Goal: Task Accomplishment & Management: Contribute content

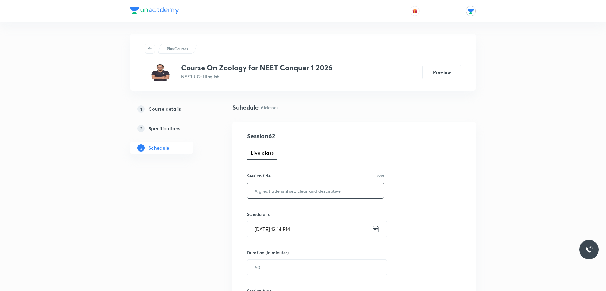
click at [297, 190] on input "text" at bounding box center [315, 191] width 137 height 16
type input "e"
type input "E"
type input "L"
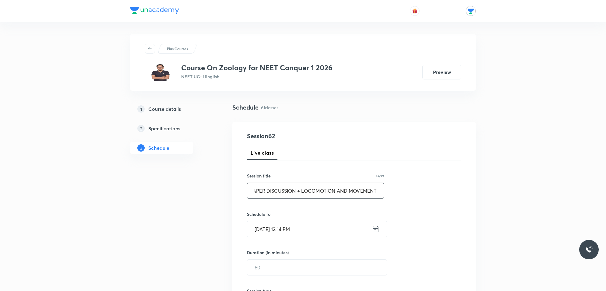
type input "PAPER DISCUSSION + LOCOMOTION AND MOVEMENT"
click at [303, 229] on input "[DATE] 12:14 PM" at bounding box center [309, 230] width 125 height 16
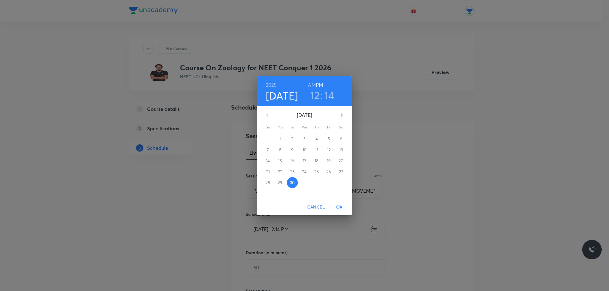
click at [328, 96] on h3 "14" at bounding box center [330, 95] width 10 height 13
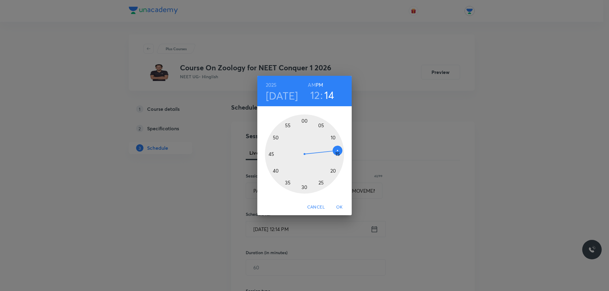
click at [276, 169] on div at bounding box center [304, 154] width 79 height 79
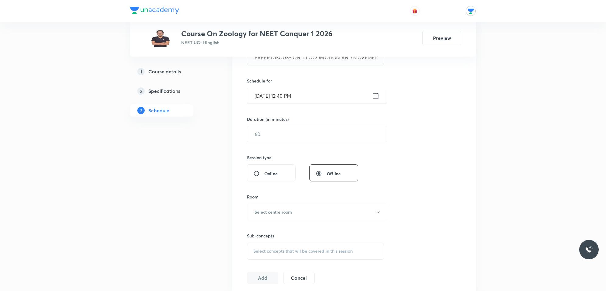
scroll to position [152, 0]
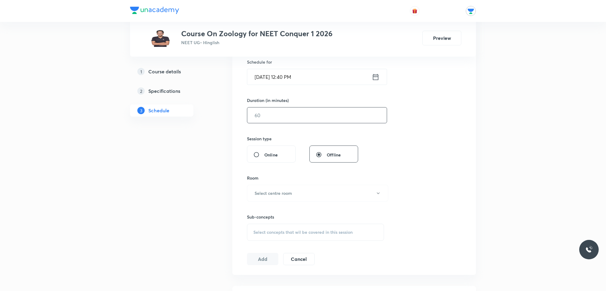
click at [278, 118] on input "text" at bounding box center [317, 116] width 140 height 16
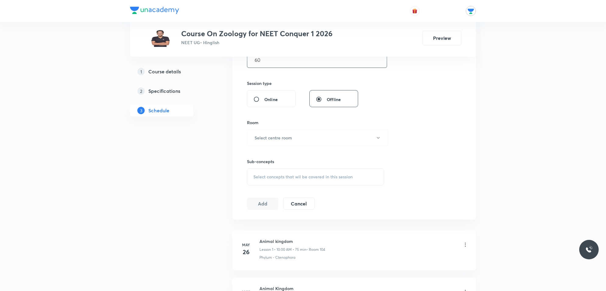
scroll to position [229, 0]
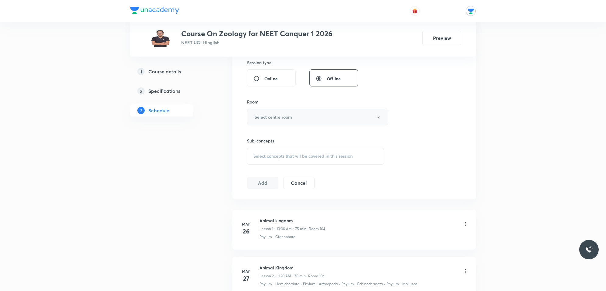
type input "60"
click at [282, 119] on h6 "Select centre room" at bounding box center [273, 117] width 37 height 6
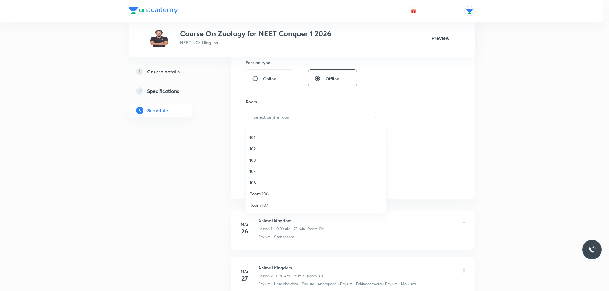
click at [254, 172] on span "104" at bounding box center [316, 171] width 133 height 6
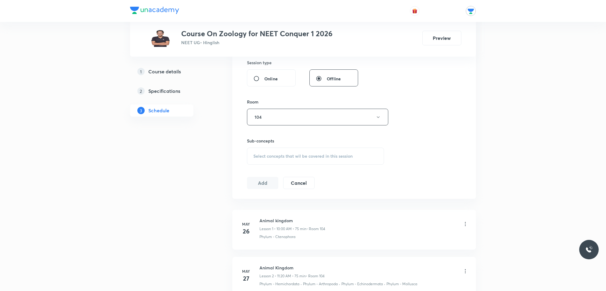
click at [275, 150] on div "Select concepts that wil be covered in this session" at bounding box center [315, 156] width 137 height 17
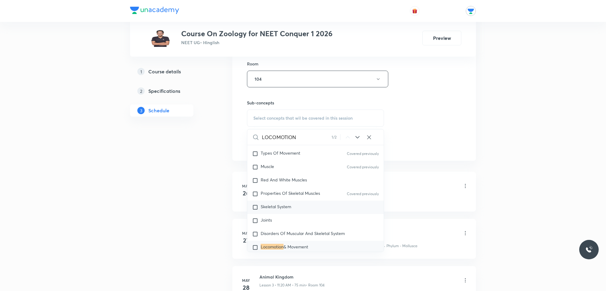
scroll to position [1006, 0]
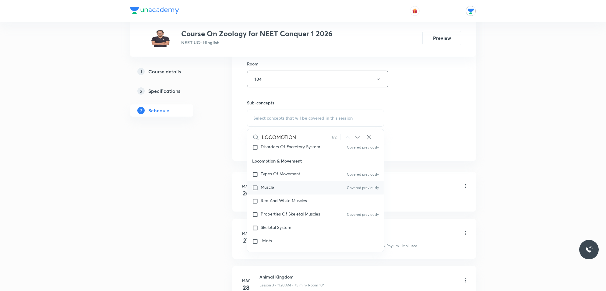
type input "LOCOMOTION"
click at [257, 185] on input "checkbox" at bounding box center [256, 188] width 9 height 6
checkbox input "true"
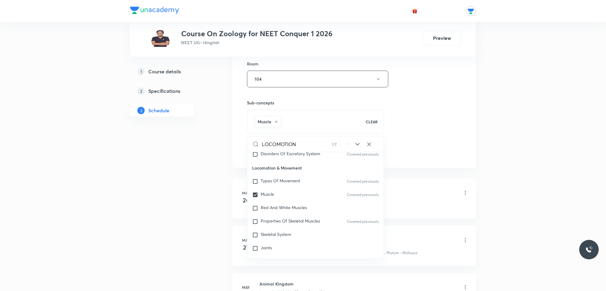
click at [420, 133] on div "Session 62 Live class Session title 42/99 PAPER DISCUSSION + LOCOMOTION AND MOV…" at bounding box center [354, 11] width 215 height 293
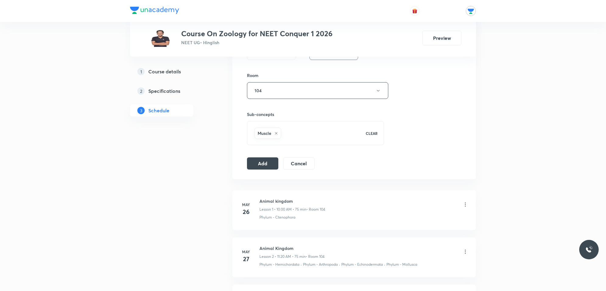
scroll to position [267, 0]
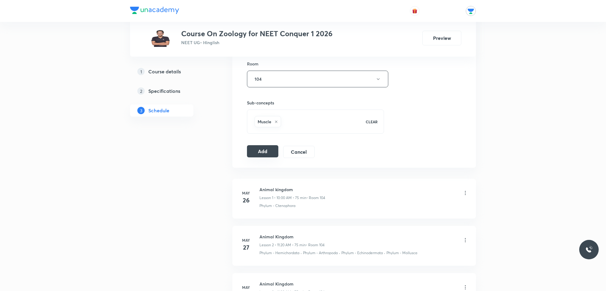
click at [265, 156] on button "Add" at bounding box center [262, 151] width 31 height 12
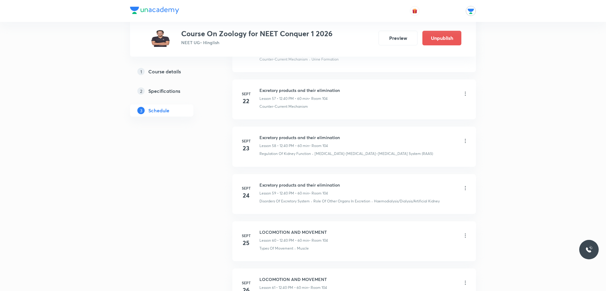
scroll to position [2855, 0]
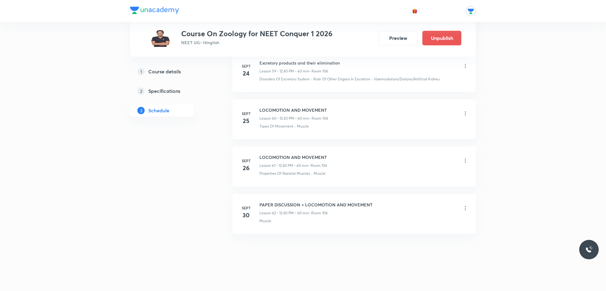
click at [467, 207] on icon at bounding box center [466, 208] width 6 height 6
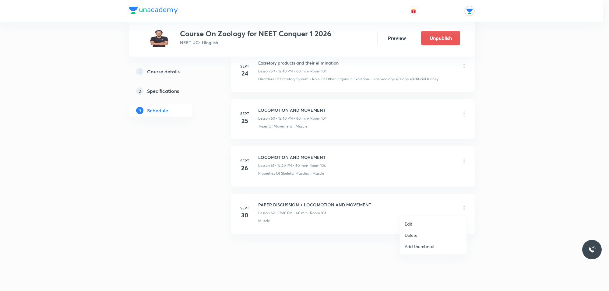
click at [415, 200] on div at bounding box center [304, 145] width 609 height 291
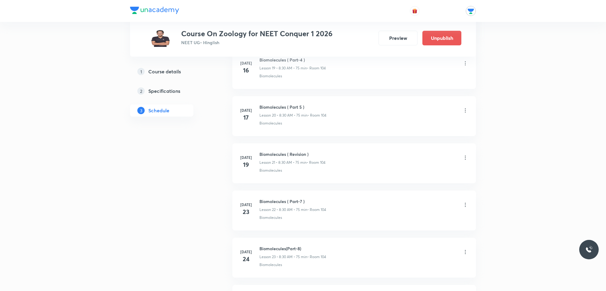
scroll to position [951, 0]
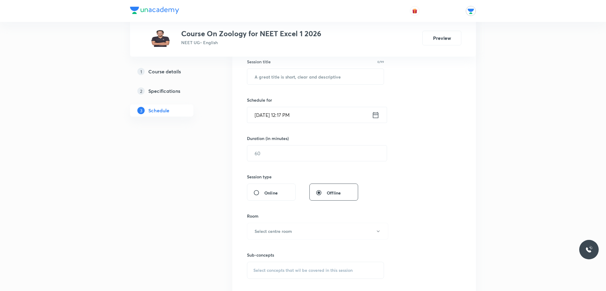
click at [322, 79] on input "text" at bounding box center [315, 77] width 137 height 16
type input "HUMAN HEALTH AND DISEASES"
click at [332, 115] on input "Sept 30, 2025, 12:17 PM" at bounding box center [309, 115] width 125 height 16
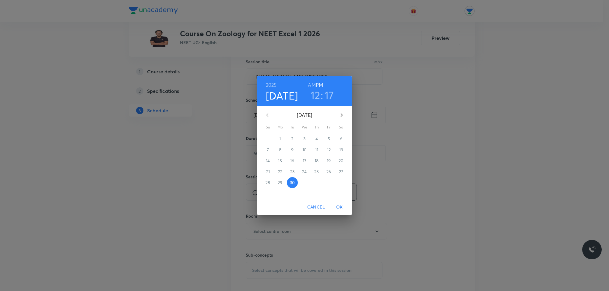
click at [315, 98] on h3 "12" at bounding box center [316, 95] width 10 height 13
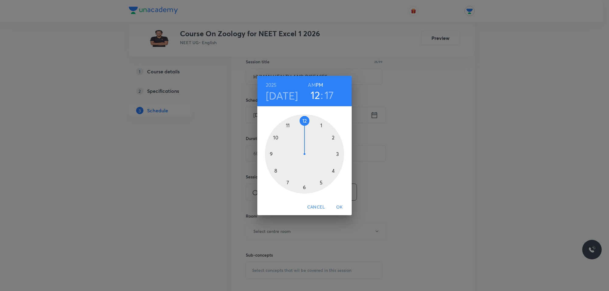
drag, startPoint x: 320, startPoint y: 181, endPoint x: 321, endPoint y: 174, distance: 7.6
click at [321, 182] on div at bounding box center [304, 154] width 79 height 79
click at [323, 124] on div at bounding box center [304, 154] width 79 height 79
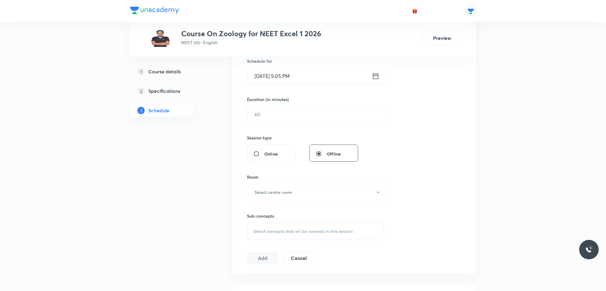
scroll to position [190, 0]
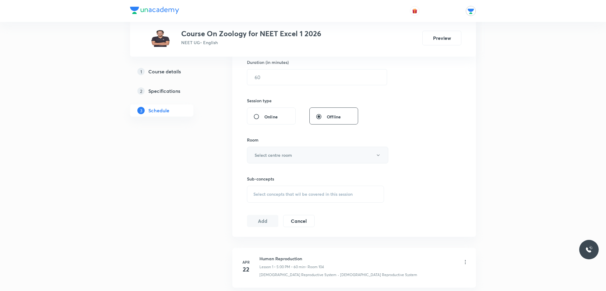
click at [299, 155] on button "Select centre room" at bounding box center [317, 155] width 141 height 17
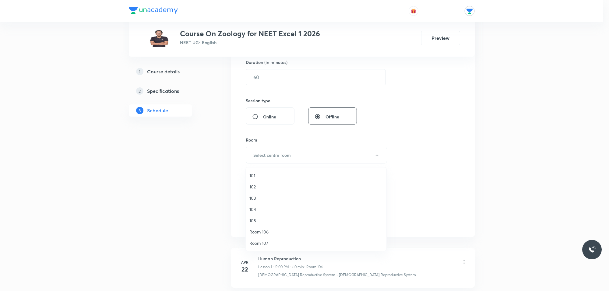
click at [256, 208] on span "104" at bounding box center [316, 209] width 133 height 6
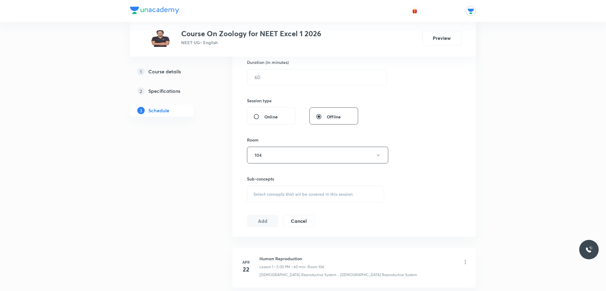
click at [286, 193] on span "Select concepts that wil be covered in this session" at bounding box center [303, 194] width 99 height 5
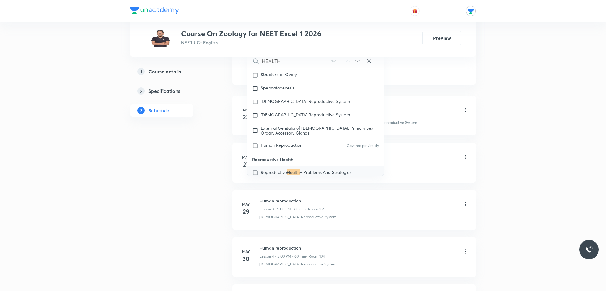
scroll to position [968, 0]
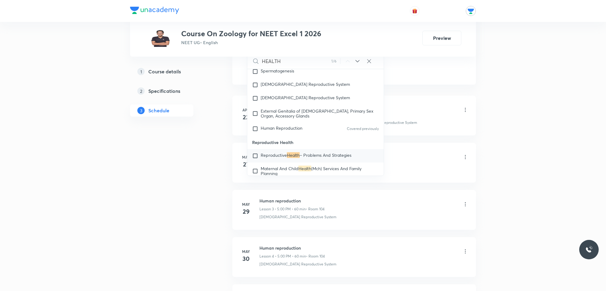
type input "HEALTH"
click at [357, 63] on icon at bounding box center [357, 61] width 7 height 7
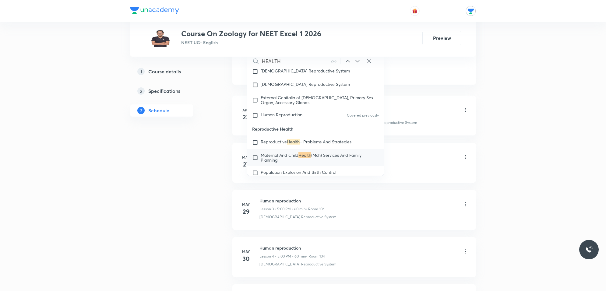
click at [357, 63] on icon at bounding box center [357, 61] width 7 height 7
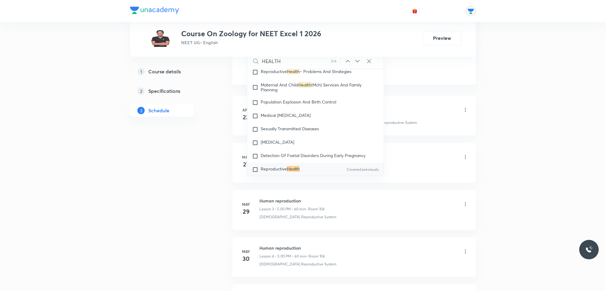
scroll to position [1066, 0]
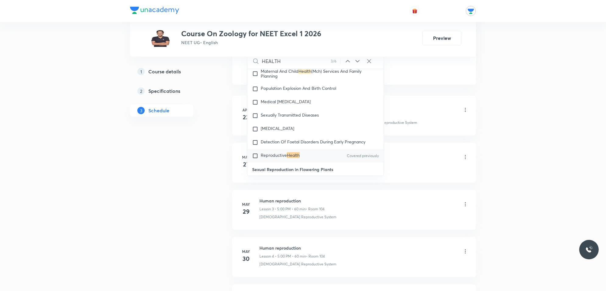
click at [357, 63] on icon at bounding box center [357, 61] width 7 height 7
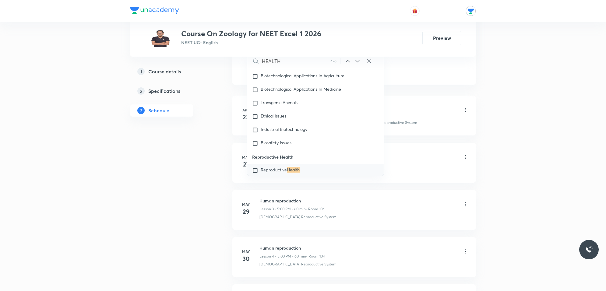
scroll to position [2012, 0]
click at [357, 63] on icon at bounding box center [357, 61] width 7 height 7
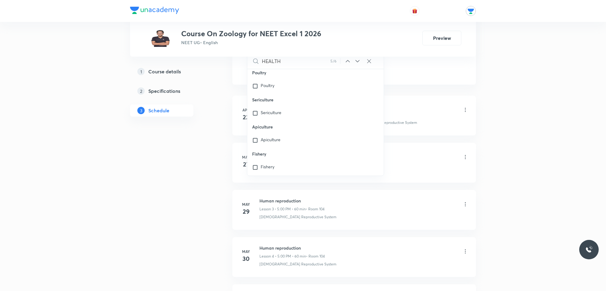
scroll to position [3713, 0]
click at [255, 154] on input "checkbox" at bounding box center [256, 157] width 9 height 6
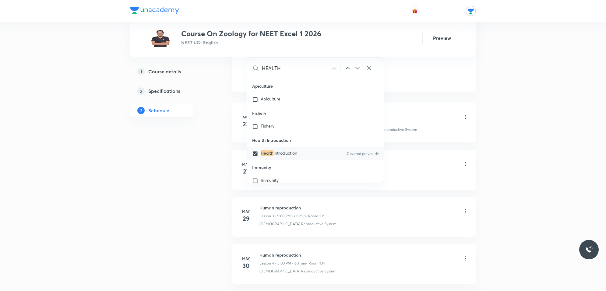
scroll to position [3751, 0]
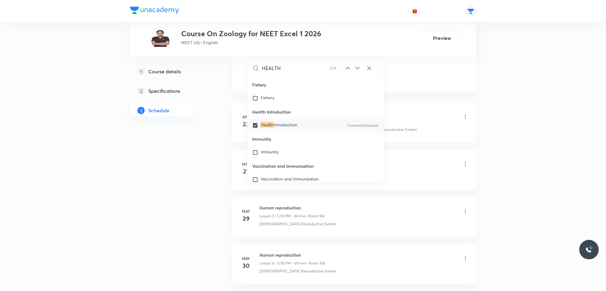
click at [254, 122] on input "checkbox" at bounding box center [256, 125] width 9 height 6
checkbox input "false"
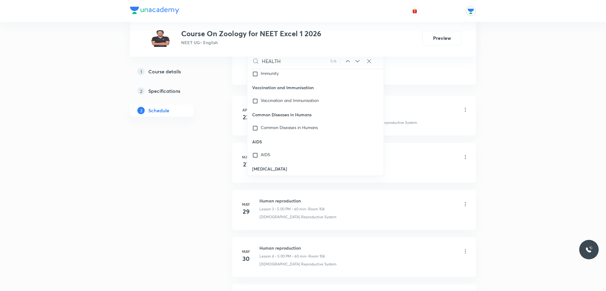
scroll to position [3827, 0]
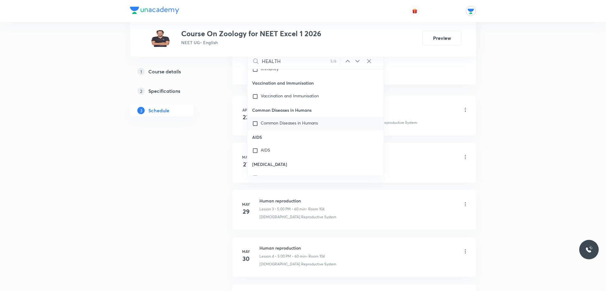
click at [255, 121] on input "checkbox" at bounding box center [256, 124] width 9 height 6
checkbox input "true"
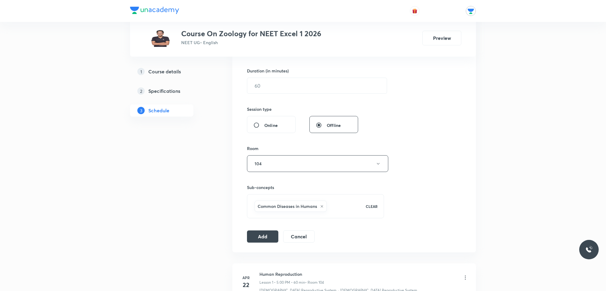
scroll to position [190, 0]
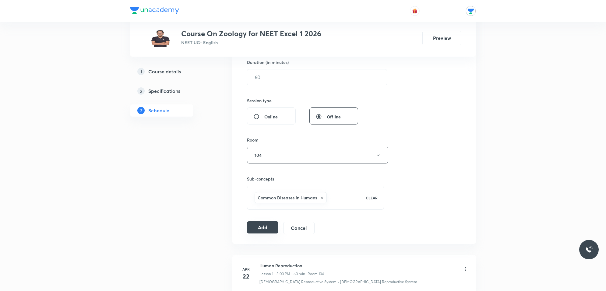
click at [272, 230] on button "Add" at bounding box center [262, 228] width 31 height 12
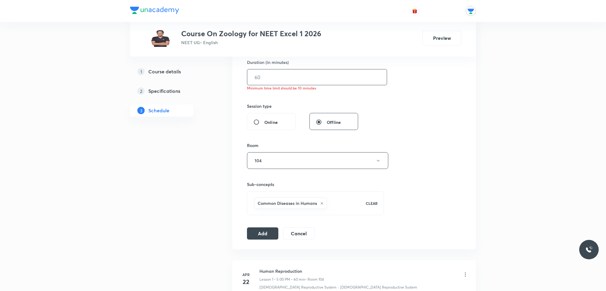
click at [306, 73] on input "text" at bounding box center [317, 77] width 140 height 16
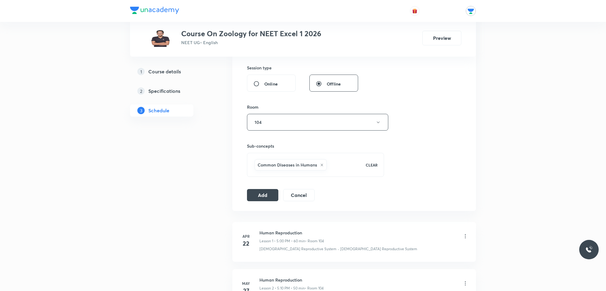
scroll to position [267, 0]
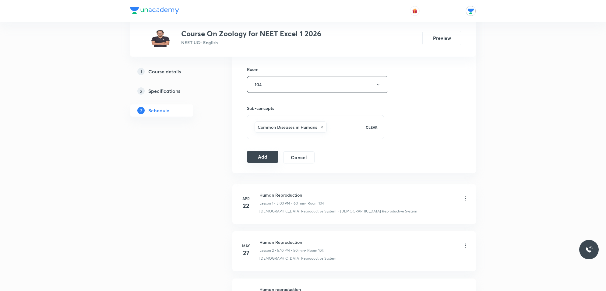
type input "60"
click at [262, 156] on button "Add" at bounding box center [262, 157] width 31 height 12
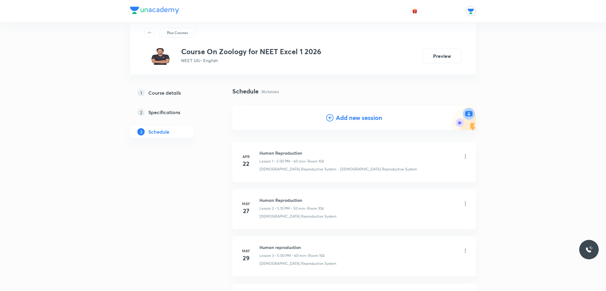
scroll to position [0, 0]
